Goal: Transaction & Acquisition: Purchase product/service

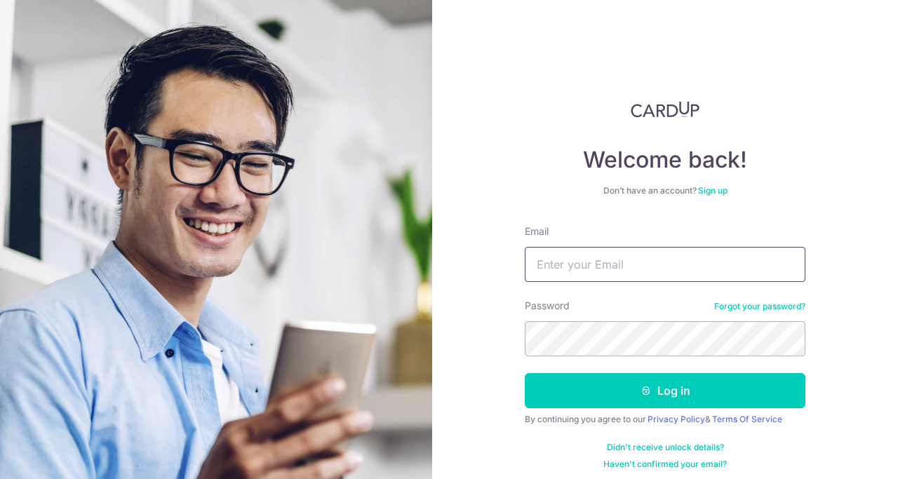
type input "[EMAIL_ADDRESS][DOMAIN_NAME]"
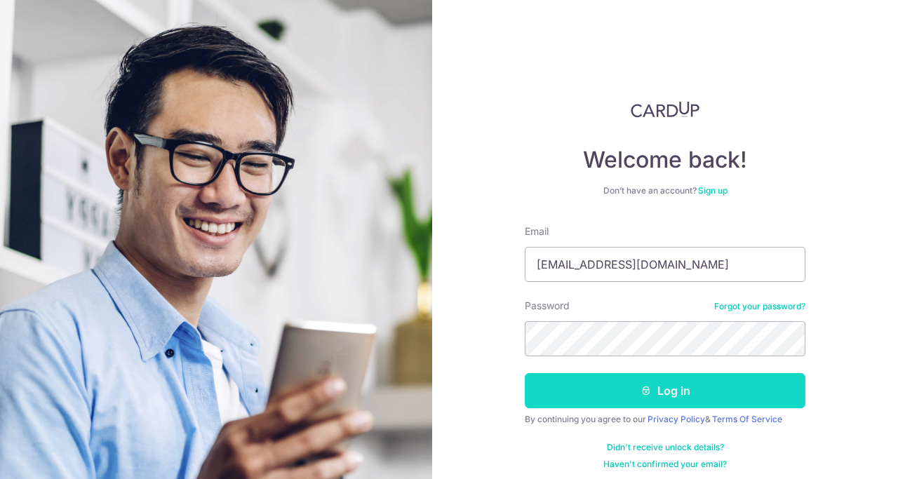
click at [601, 396] on button "Log in" at bounding box center [665, 390] width 281 height 35
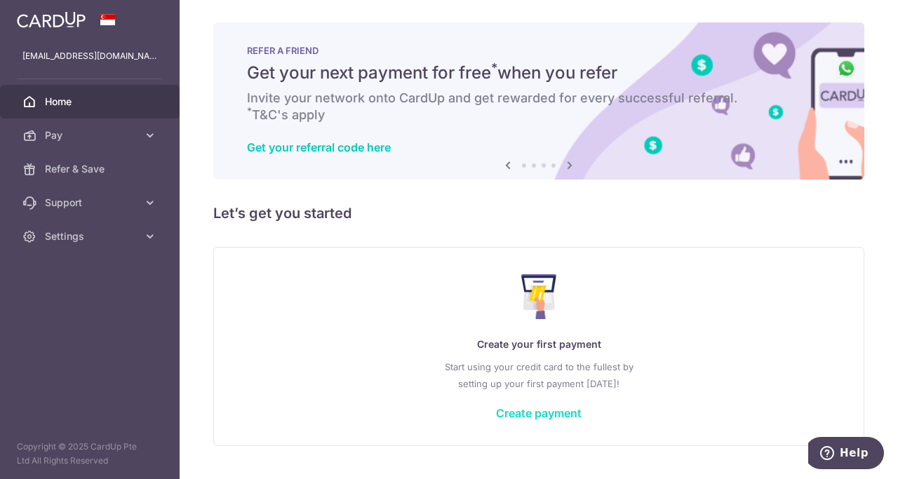
click at [561, 415] on link "Create payment" at bounding box center [539, 413] width 86 height 14
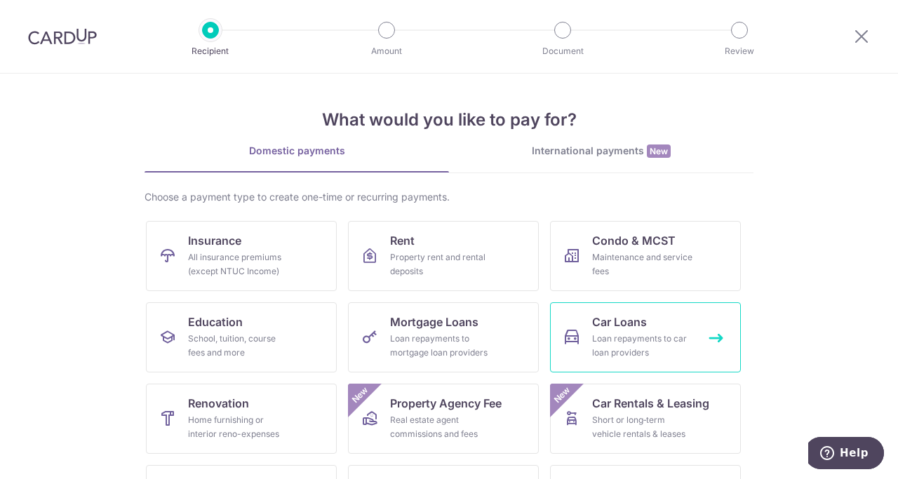
scroll to position [109, 0]
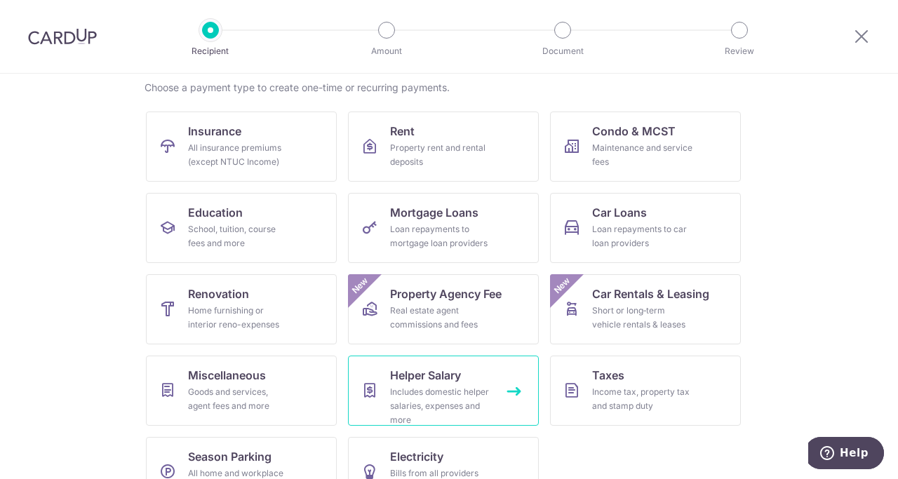
click at [476, 392] on div "Includes domestic helper salaries, expenses and more" at bounding box center [440, 406] width 101 height 42
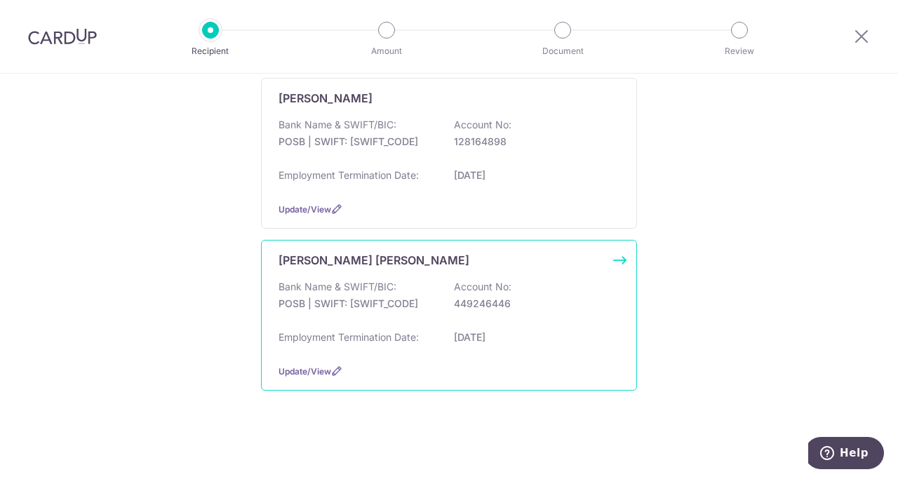
click at [426, 283] on div "Bank Name & SWIFT/BIC: POSB | SWIFT: DBSSSGSGXXX Account No: 449246446" at bounding box center [448, 302] width 341 height 45
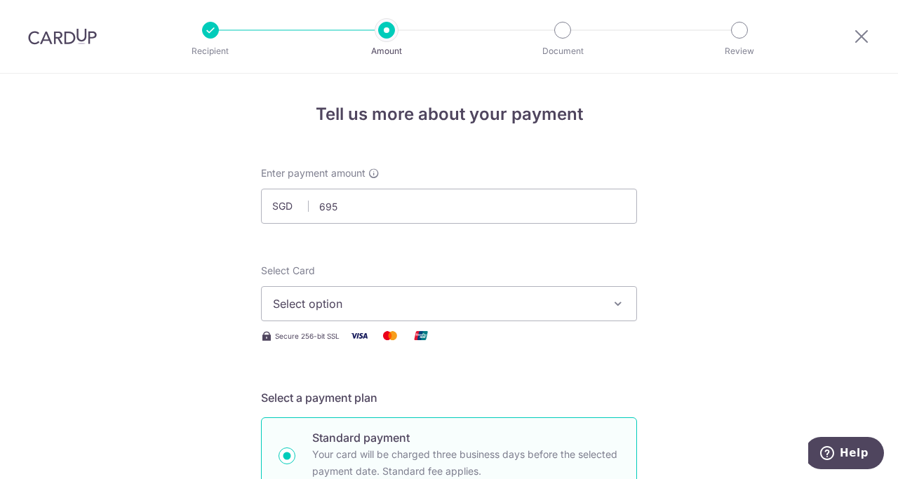
scroll to position [77, 0]
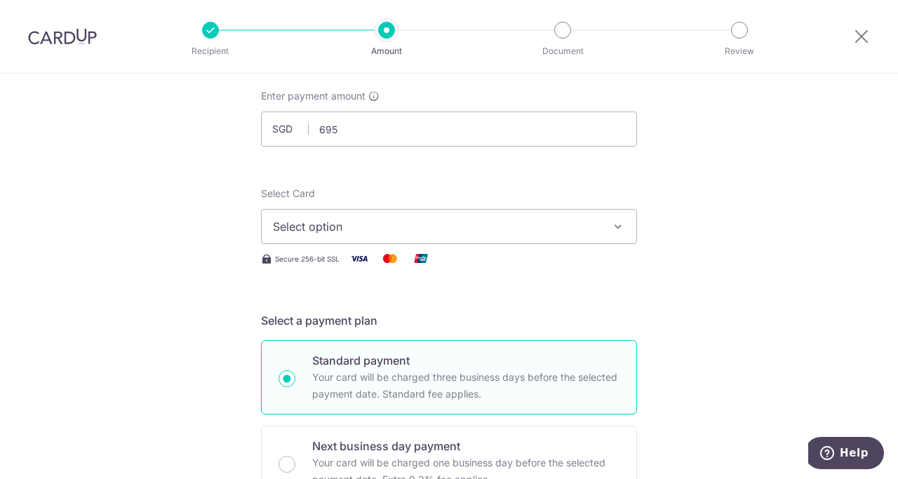
type input "695.00"
click at [507, 231] on span "Select option" at bounding box center [436, 226] width 327 height 17
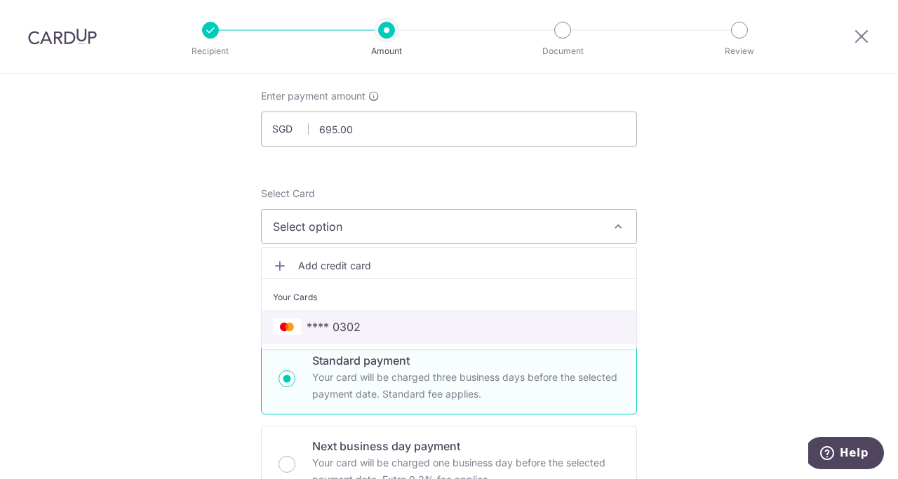
click at [473, 325] on span "**** 0302" at bounding box center [449, 326] width 352 height 17
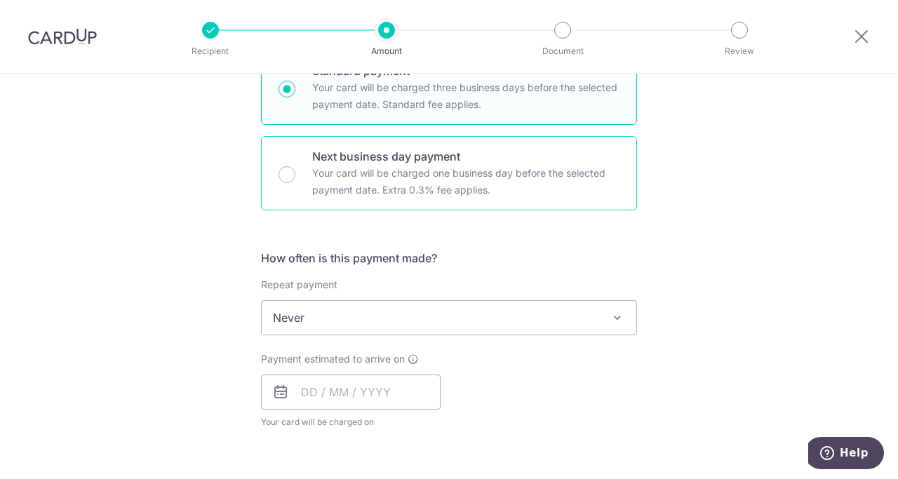
scroll to position [368, 0]
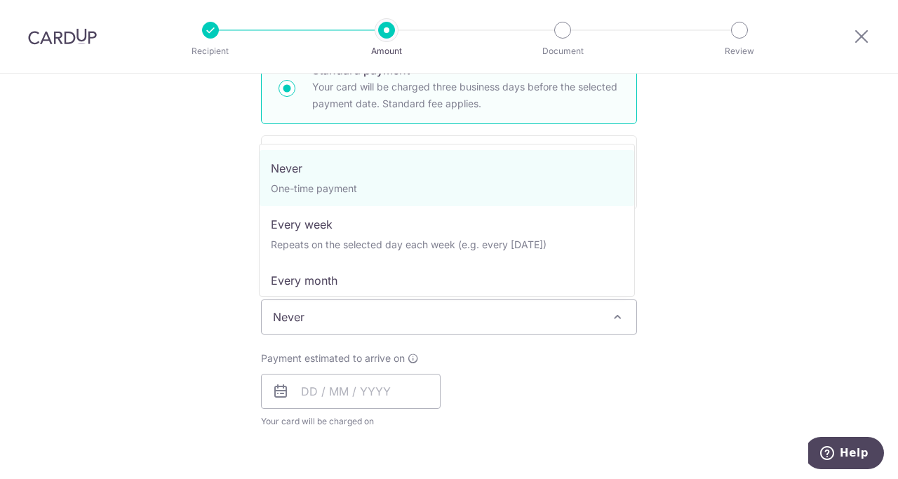
click at [522, 323] on span "Never" at bounding box center [449, 317] width 375 height 34
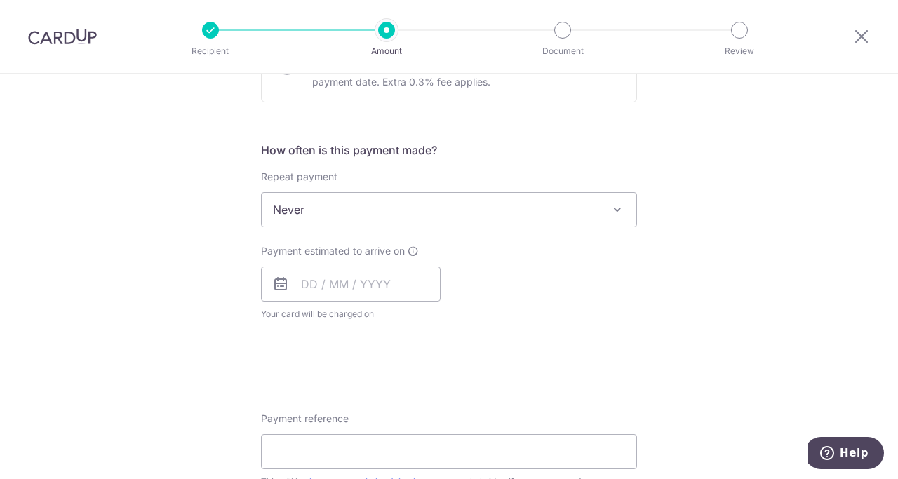
scroll to position [478, 0]
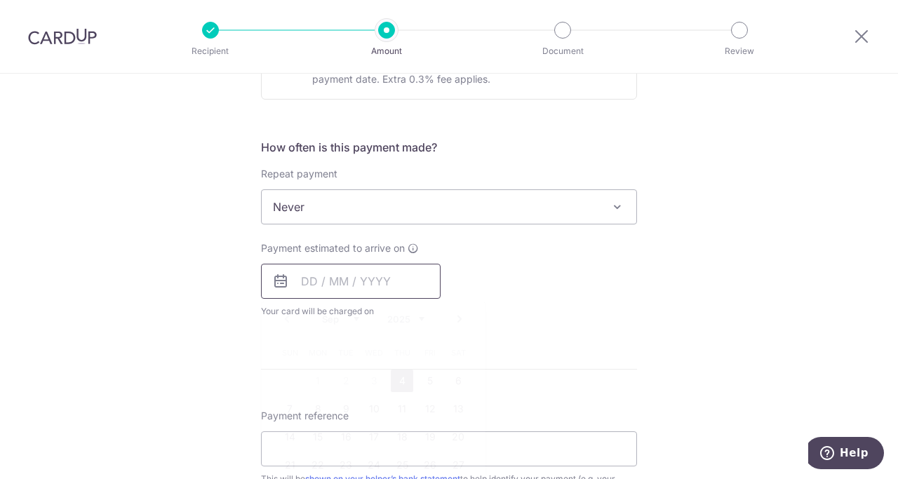
click at [390, 284] on input "text" at bounding box center [351, 281] width 180 height 35
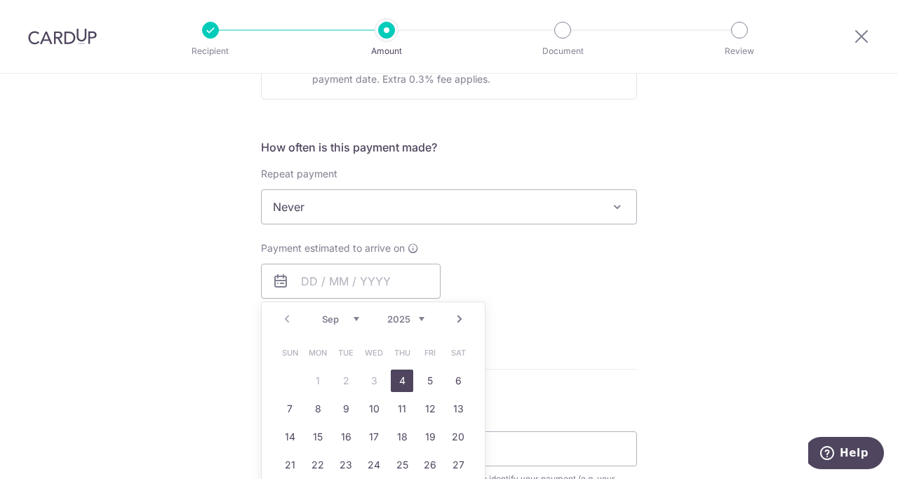
click at [403, 379] on link "4" at bounding box center [402, 381] width 22 height 22
type input "04/09/2025"
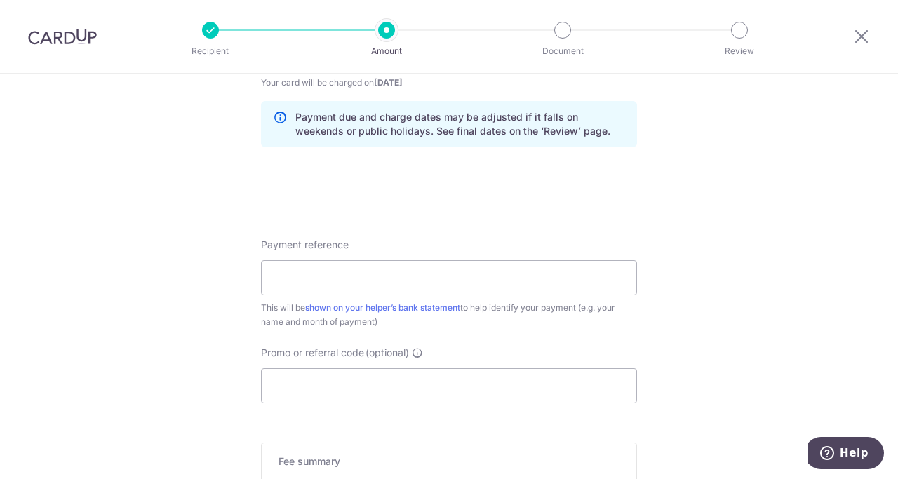
scroll to position [786, 0]
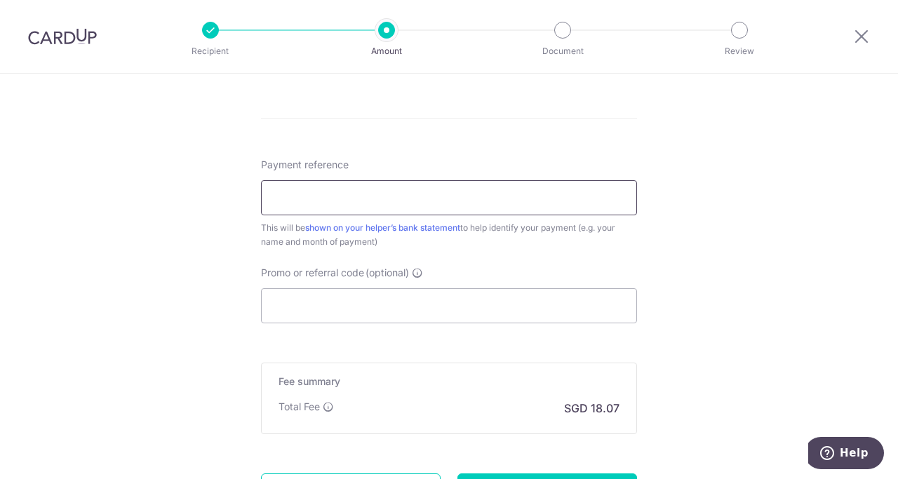
click at [518, 202] on input "Payment reference" at bounding box center [449, 197] width 376 height 35
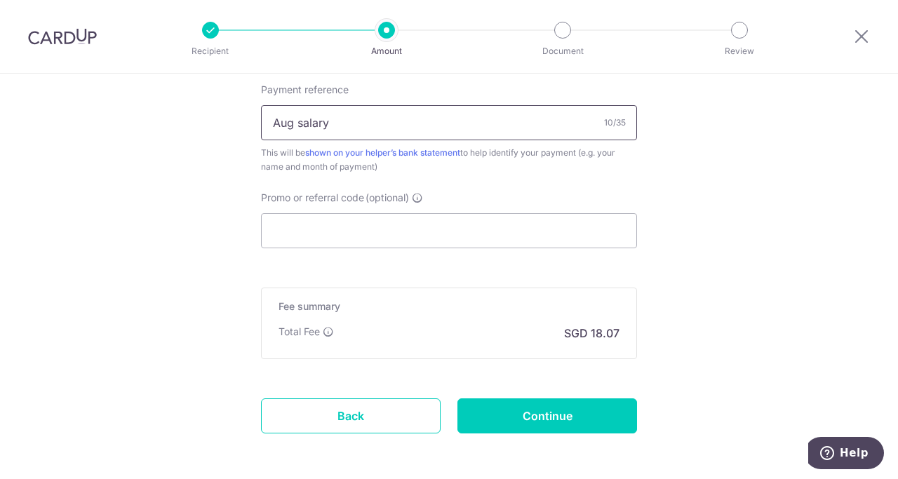
scroll to position [889, 0]
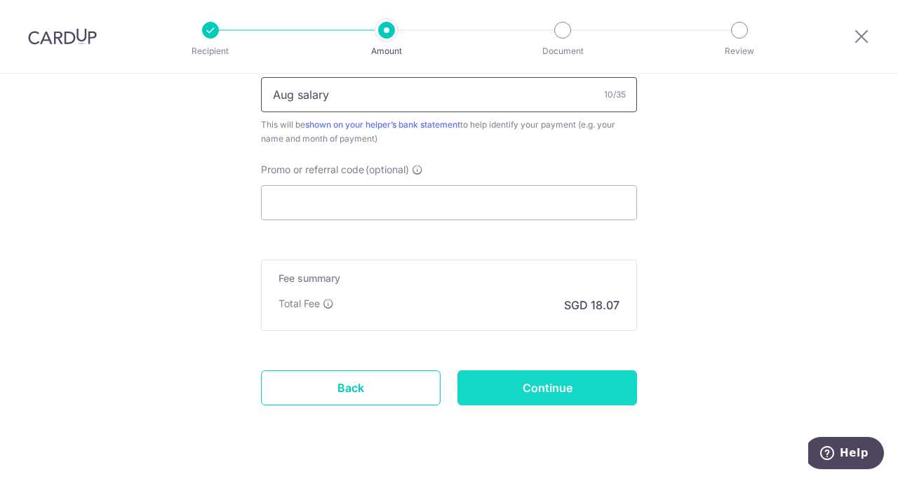
type input "Aug salary"
click at [555, 384] on input "Continue" at bounding box center [547, 387] width 180 height 35
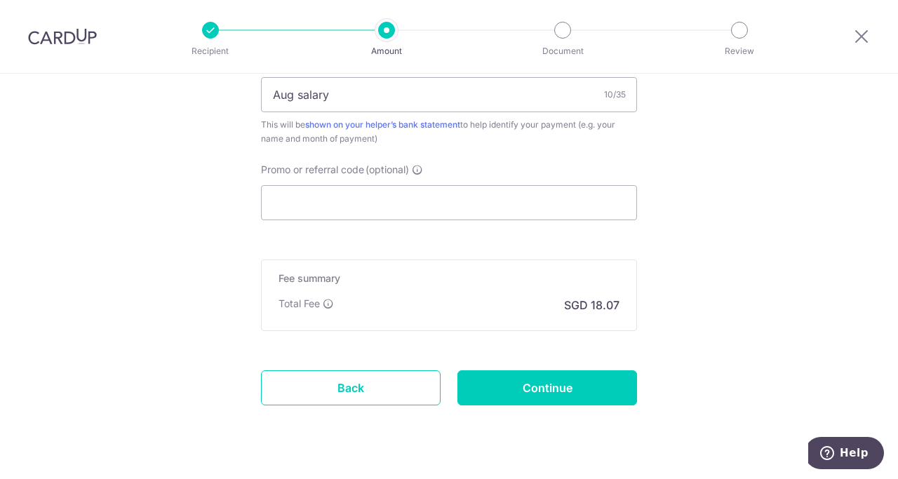
type input "Create Schedule"
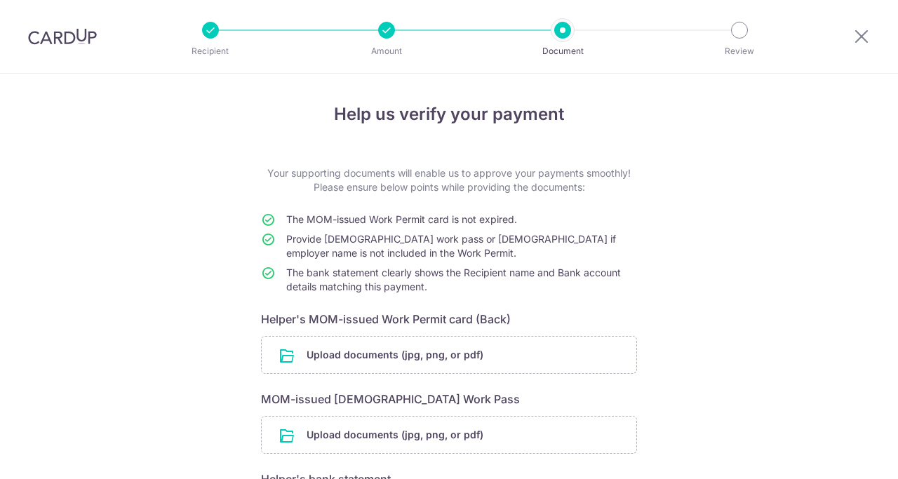
click at [458, 337] on input "file" at bounding box center [449, 355] width 375 height 36
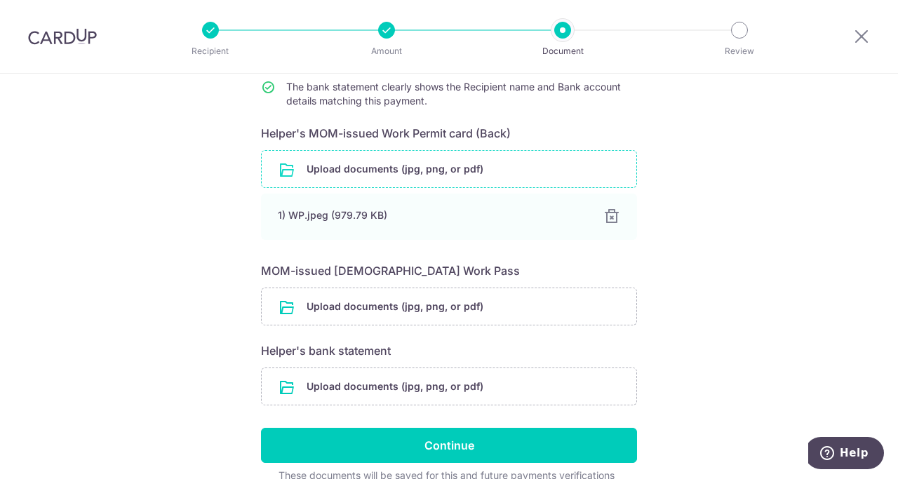
scroll to position [255, 0]
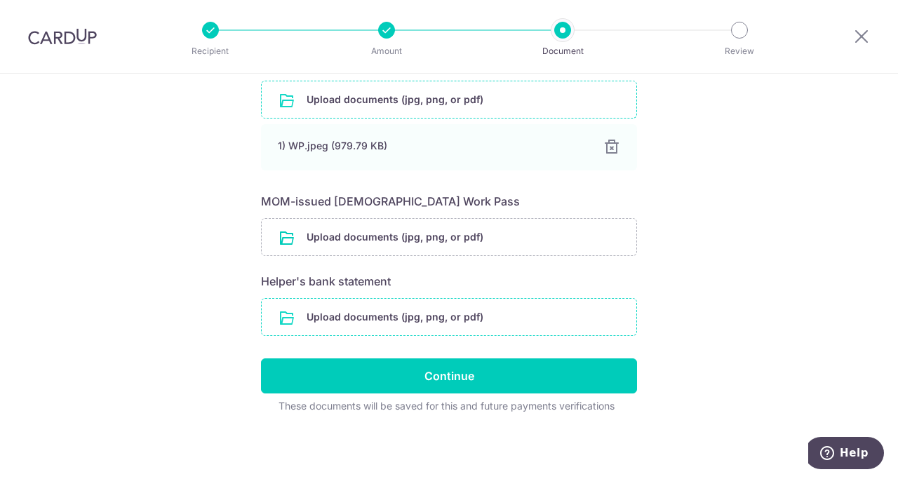
click at [464, 318] on input "file" at bounding box center [449, 317] width 375 height 36
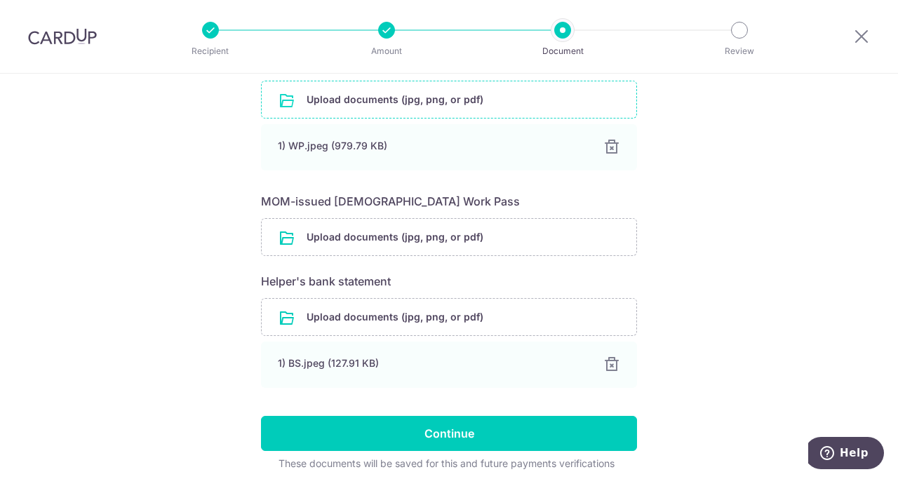
scroll to position [313, 0]
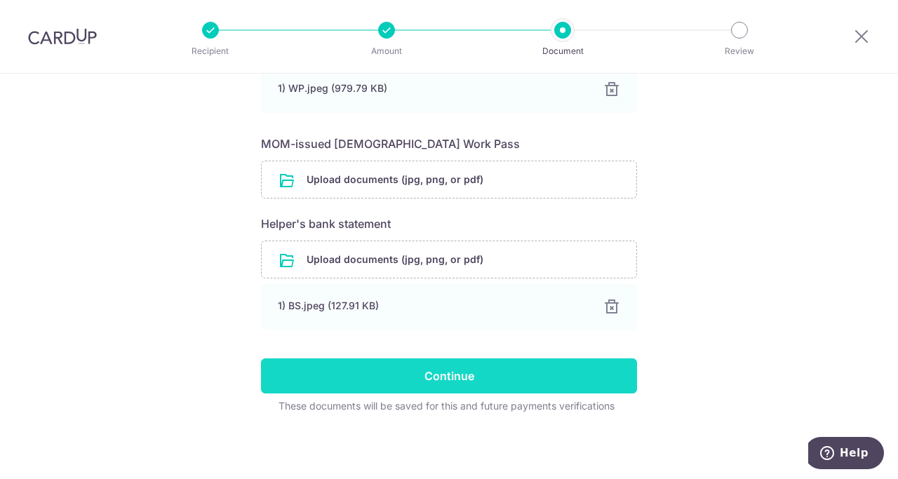
click at [485, 379] on input "Continue" at bounding box center [449, 375] width 376 height 35
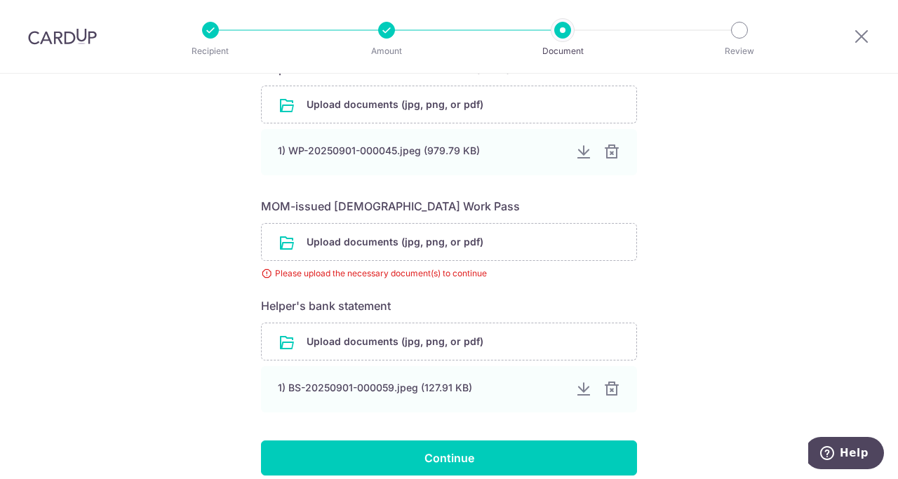
scroll to position [464, 0]
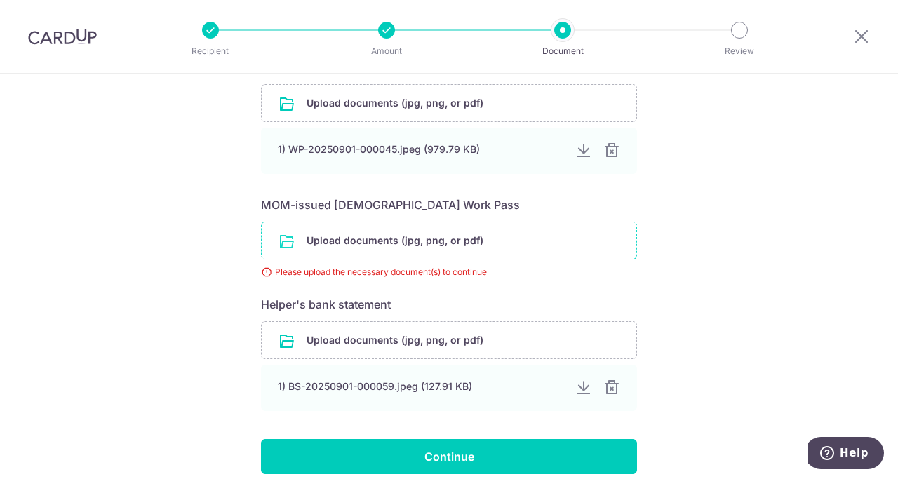
click at [478, 235] on input "file" at bounding box center [449, 240] width 375 height 36
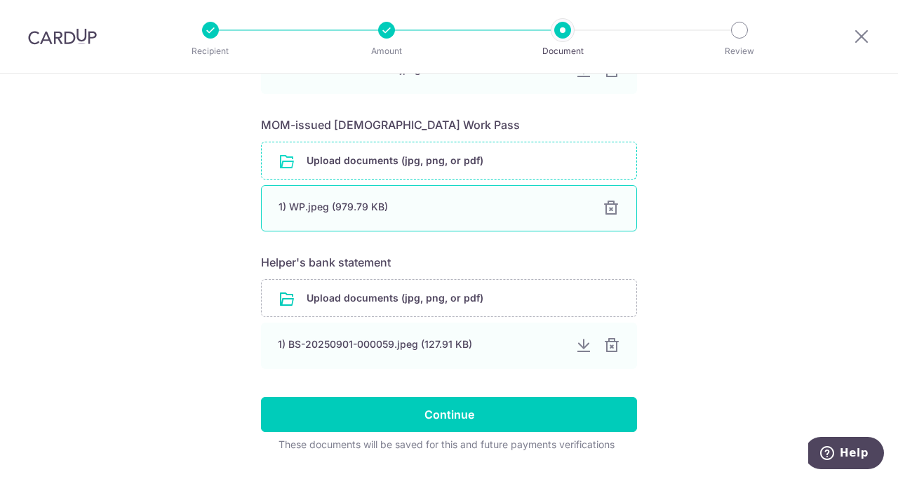
scroll to position [583, 0]
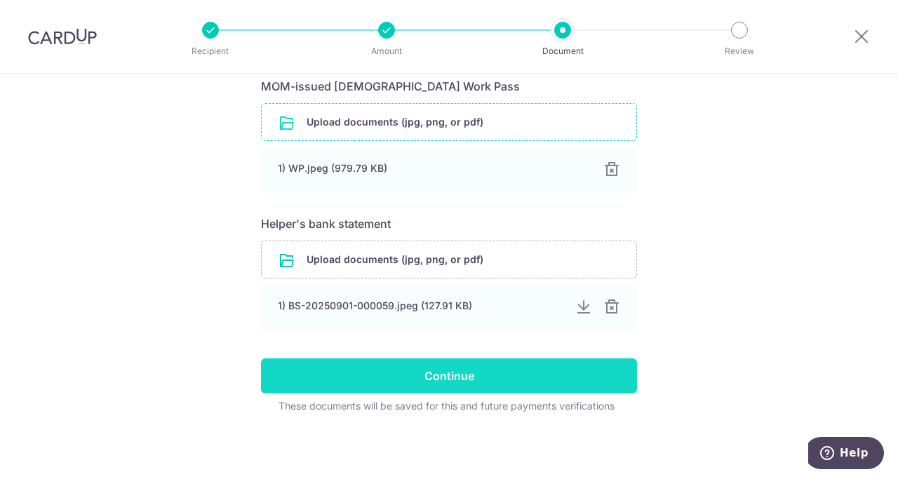
click at [422, 376] on input "Continue" at bounding box center [449, 375] width 376 height 35
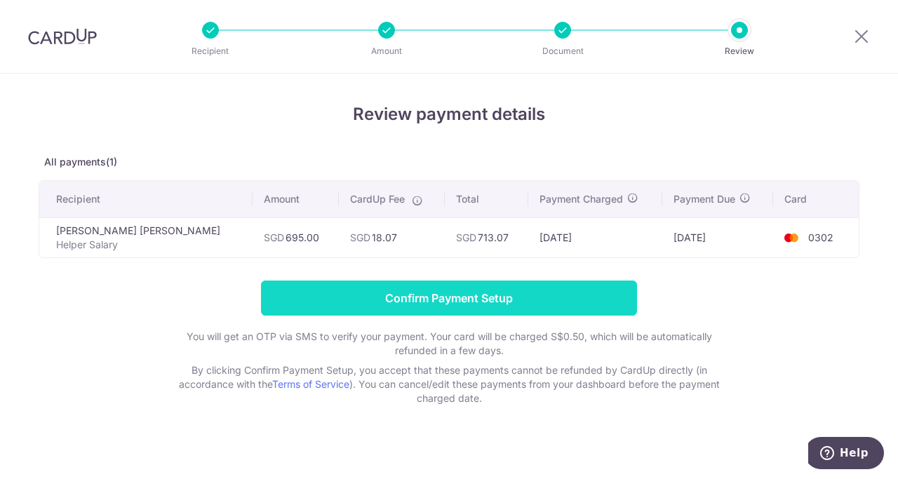
click at [478, 291] on input "Confirm Payment Setup" at bounding box center [449, 298] width 376 height 35
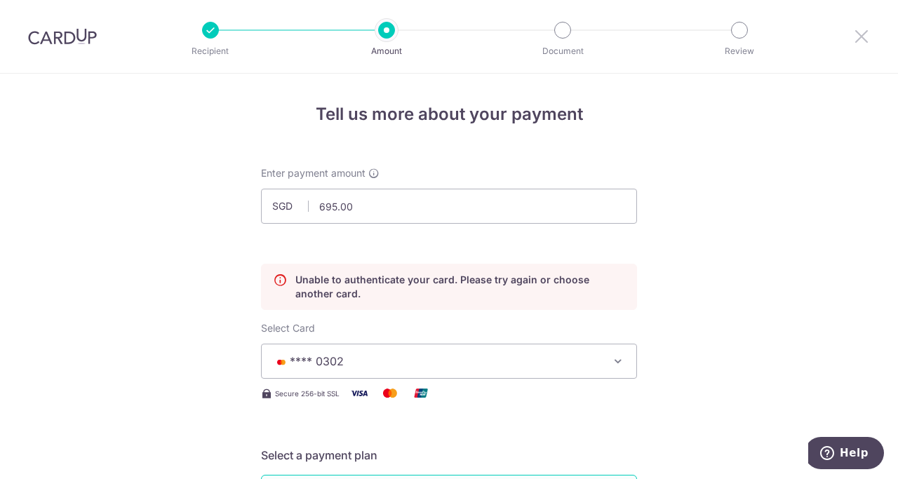
click at [866, 37] on icon at bounding box center [861, 36] width 17 height 18
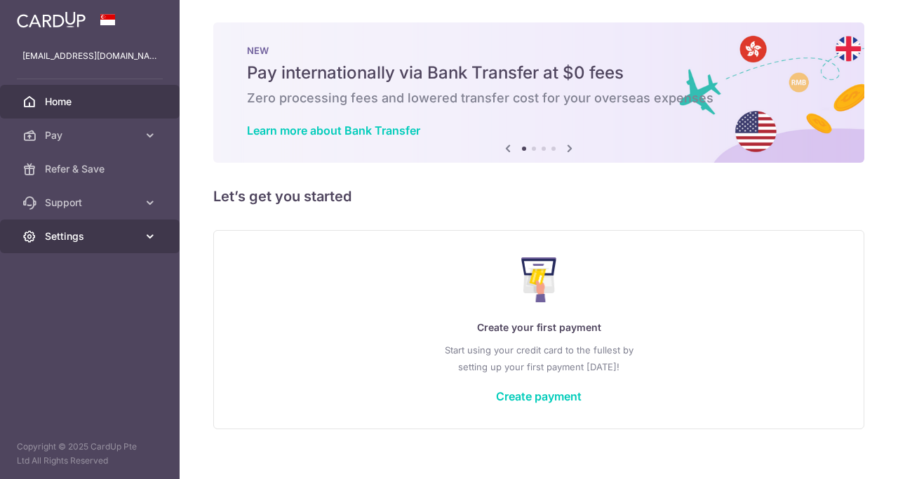
click at [84, 243] on span "Settings" at bounding box center [91, 236] width 93 height 14
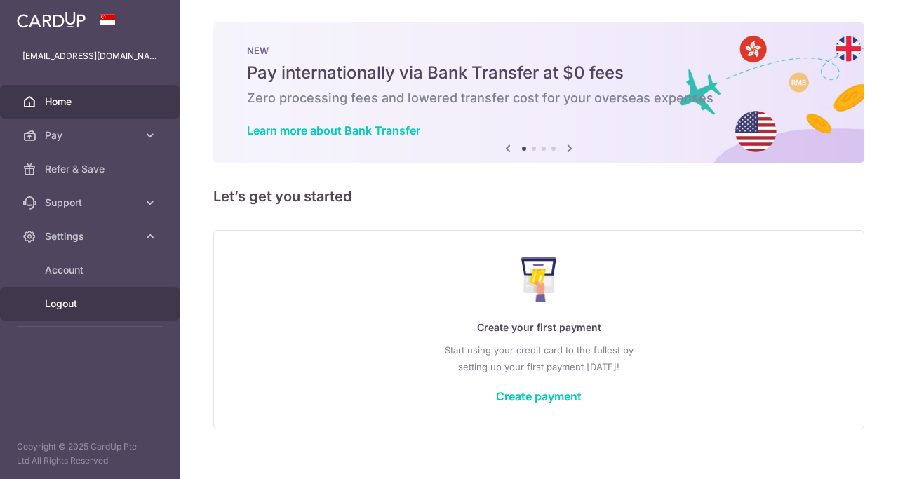
click at [71, 312] on link "Logout" at bounding box center [90, 304] width 180 height 34
